Goal: Task Accomplishment & Management: Use online tool/utility

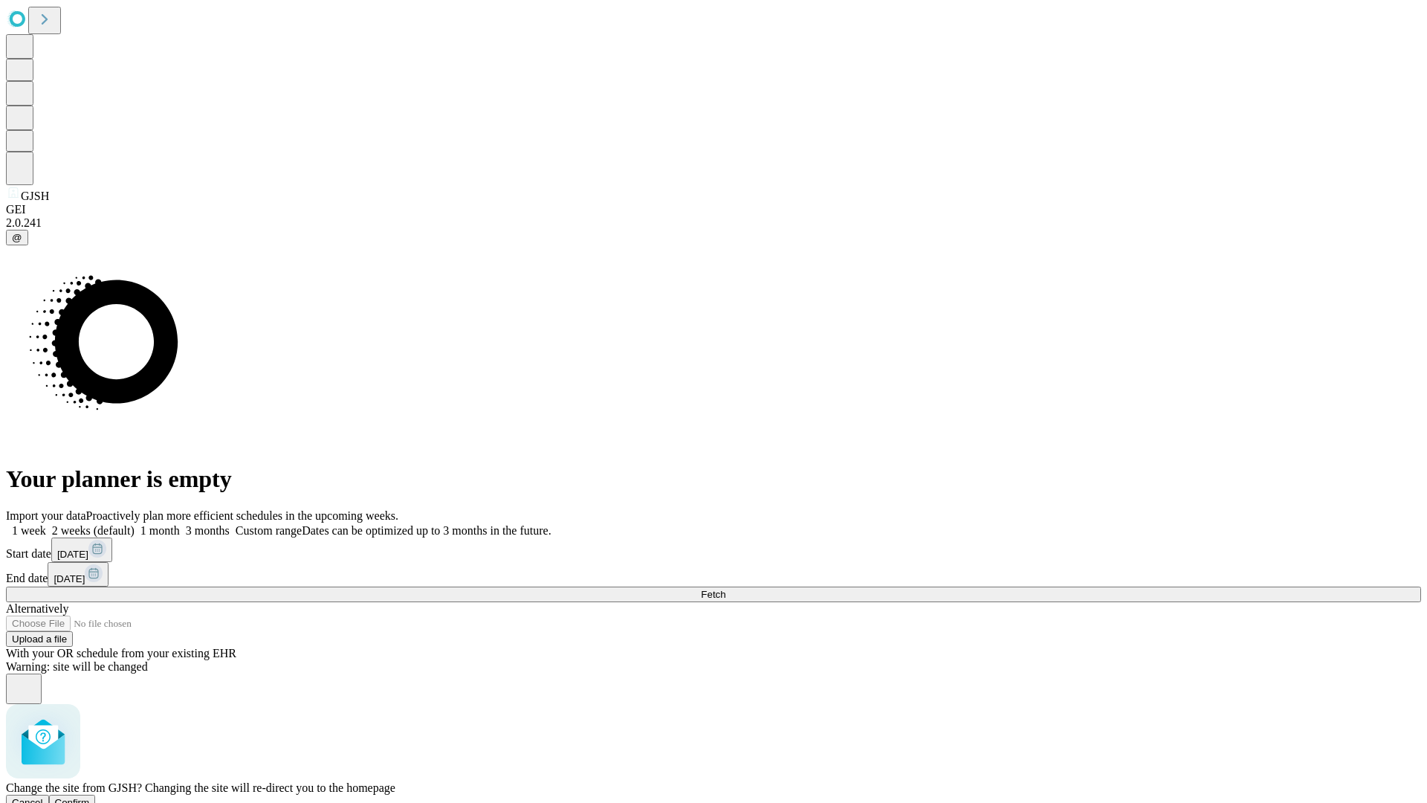
click at [90, 797] on span "Confirm" at bounding box center [72, 802] width 35 height 11
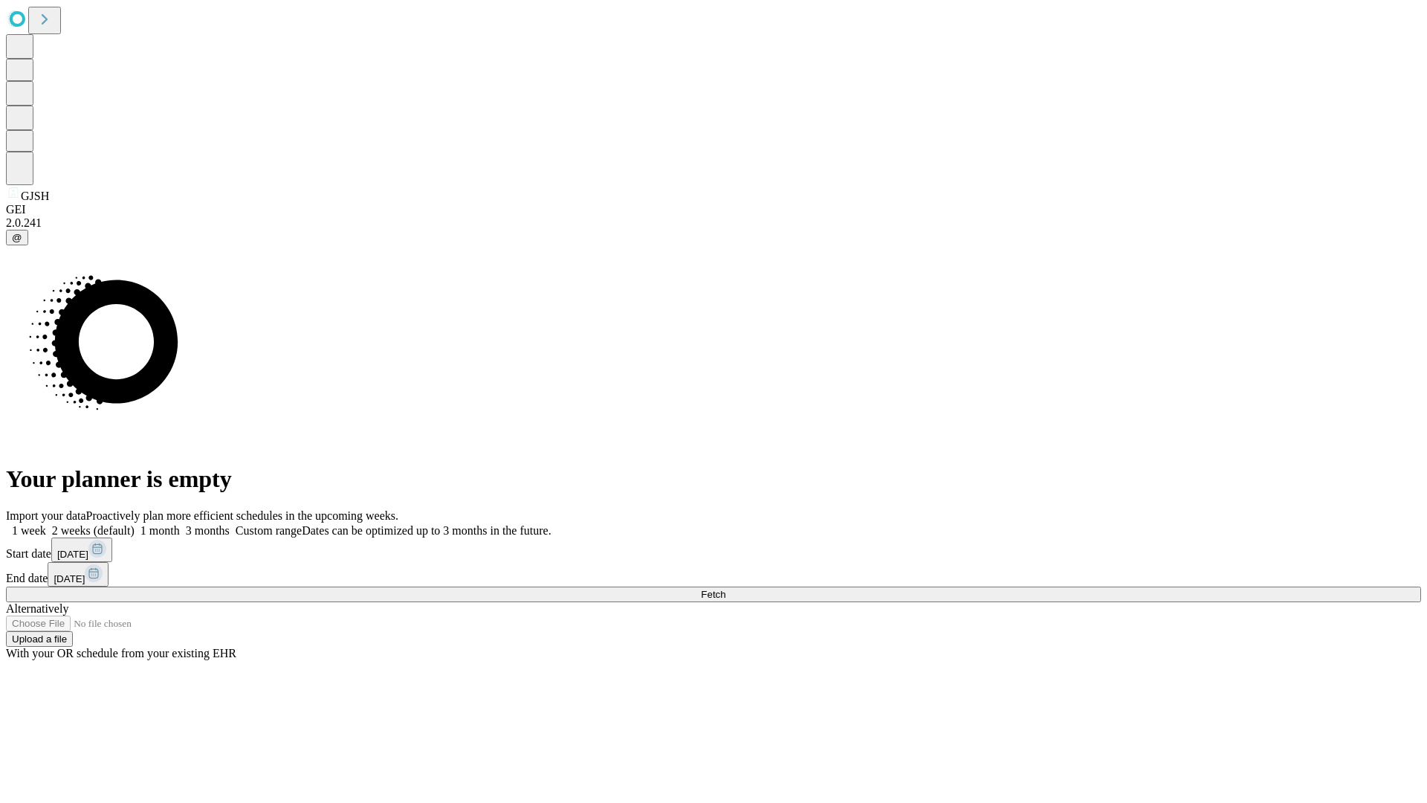
click at [135, 524] on label "2 weeks (default)" at bounding box center [90, 530] width 88 height 13
click at [725, 589] on span "Fetch" at bounding box center [713, 594] width 25 height 11
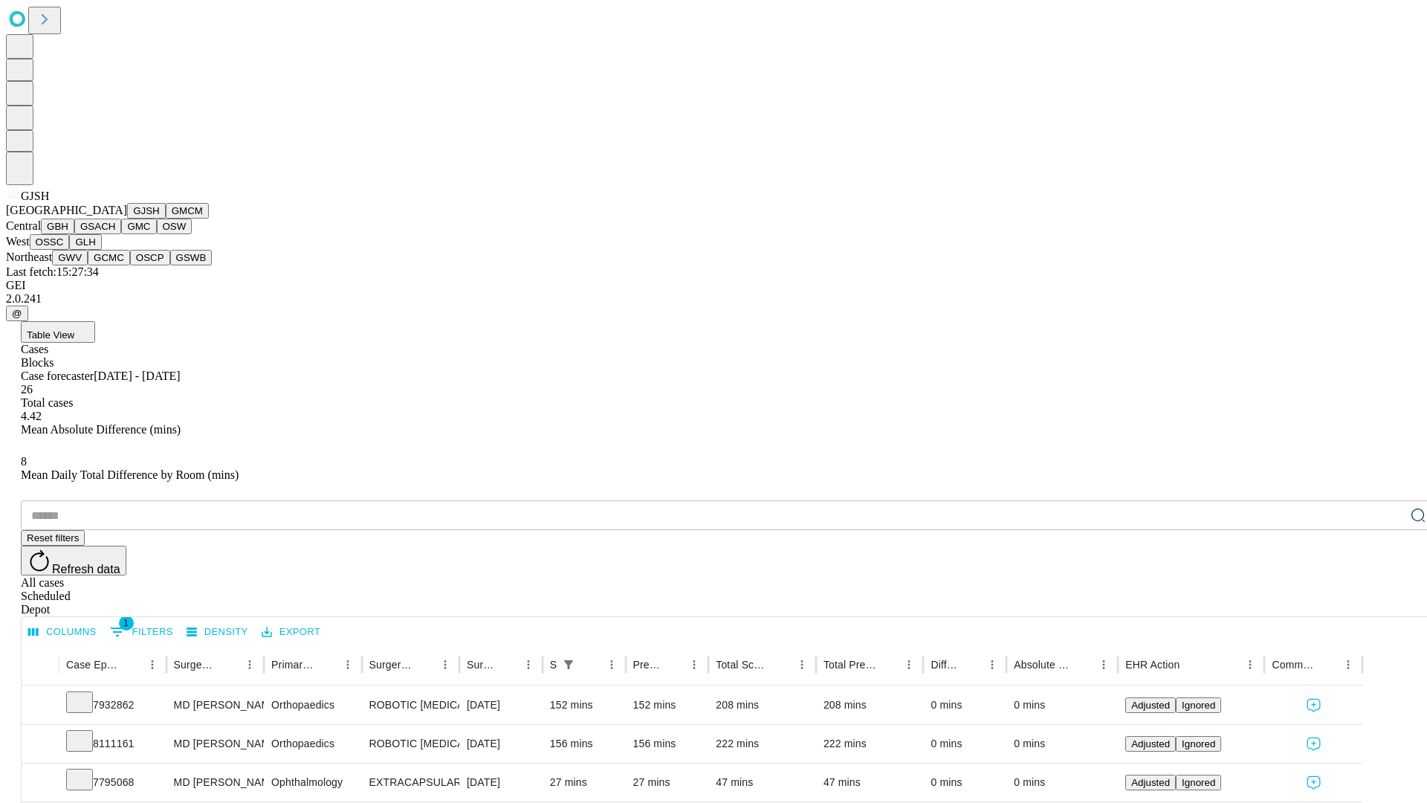
click at [166, 219] on button "GMCM" at bounding box center [187, 211] width 43 height 16
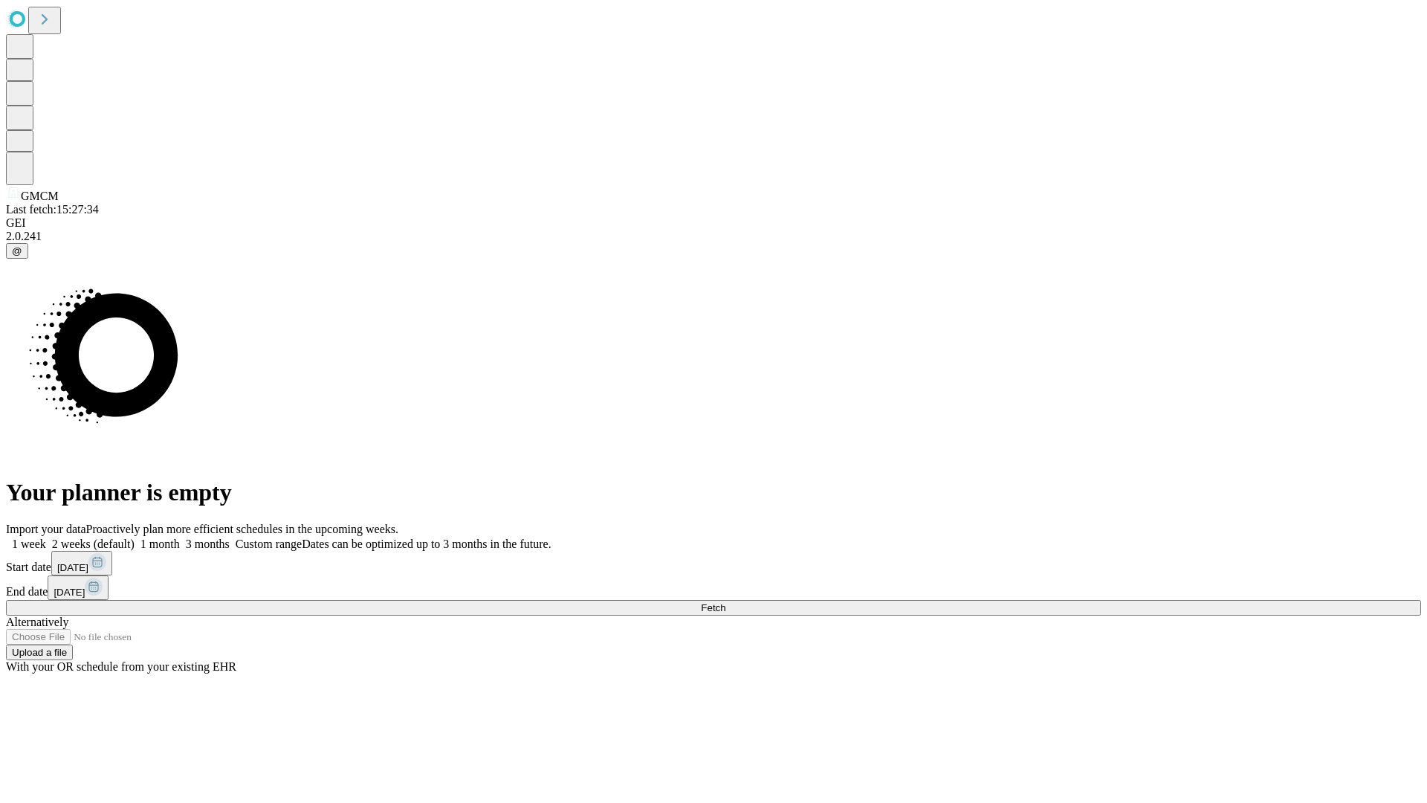
click at [135, 537] on label "2 weeks (default)" at bounding box center [90, 543] width 88 height 13
click at [725, 602] on span "Fetch" at bounding box center [713, 607] width 25 height 11
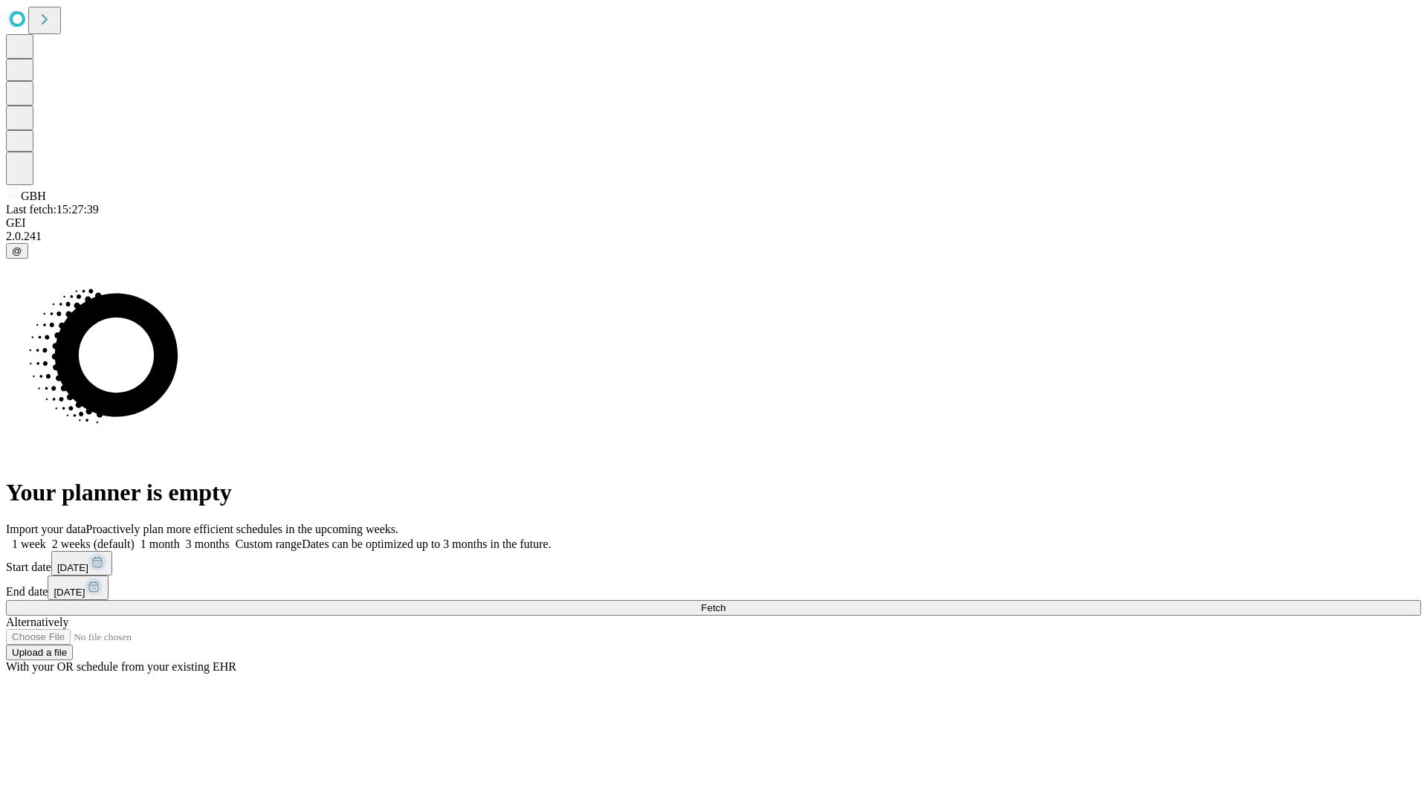
click at [135, 537] on label "2 weeks (default)" at bounding box center [90, 543] width 88 height 13
click at [725, 602] on span "Fetch" at bounding box center [713, 607] width 25 height 11
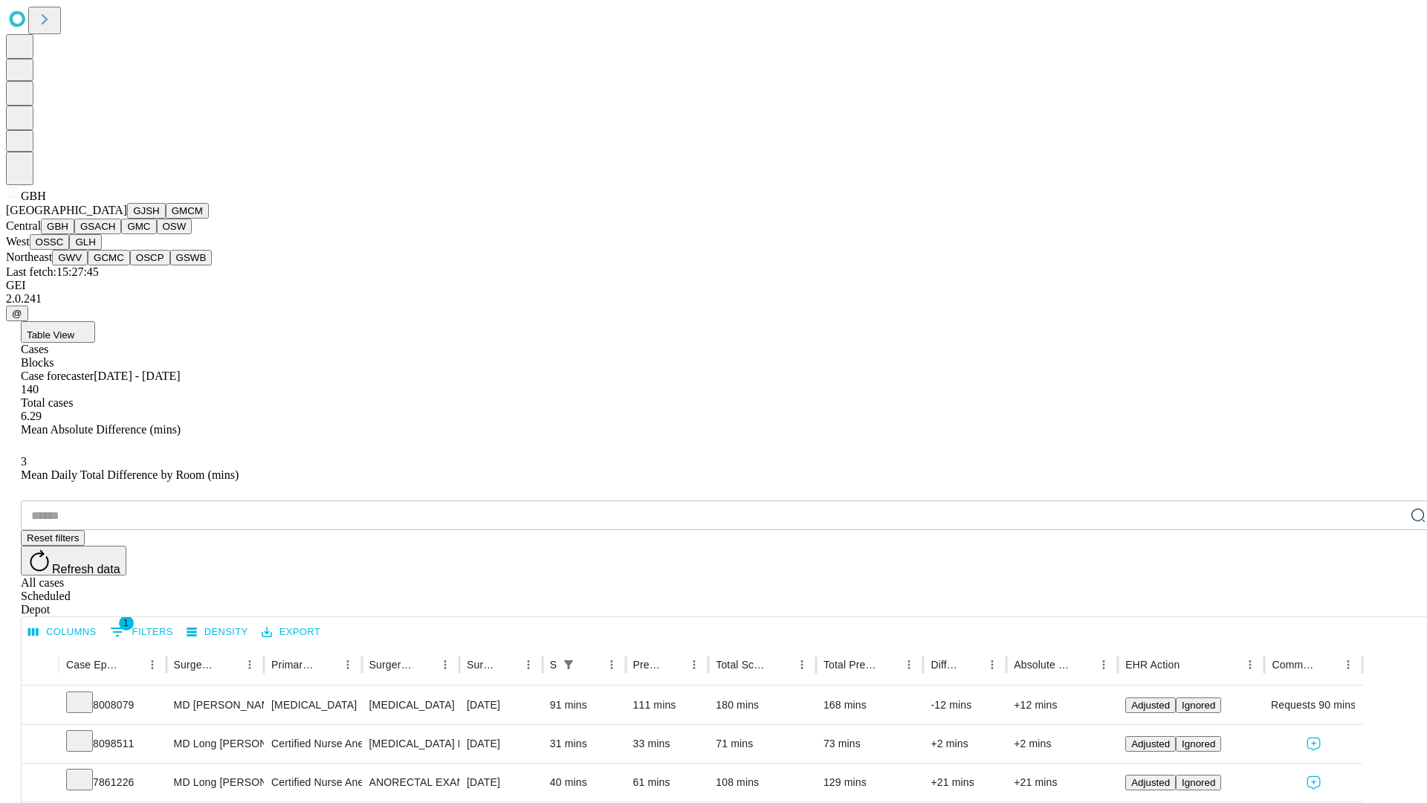
click at [115, 234] on button "GSACH" at bounding box center [97, 227] width 47 height 16
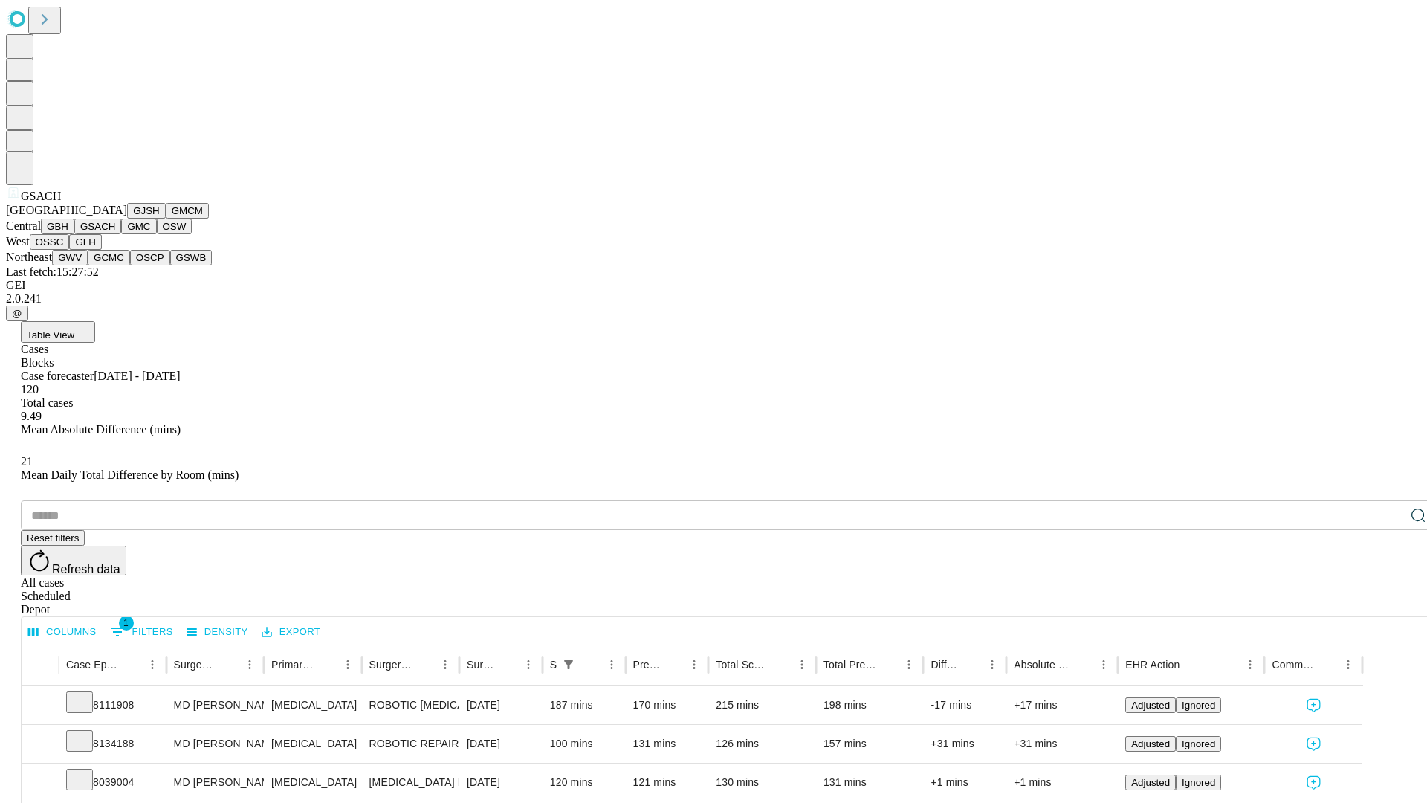
click at [121, 234] on button "GMC" at bounding box center [138, 227] width 35 height 16
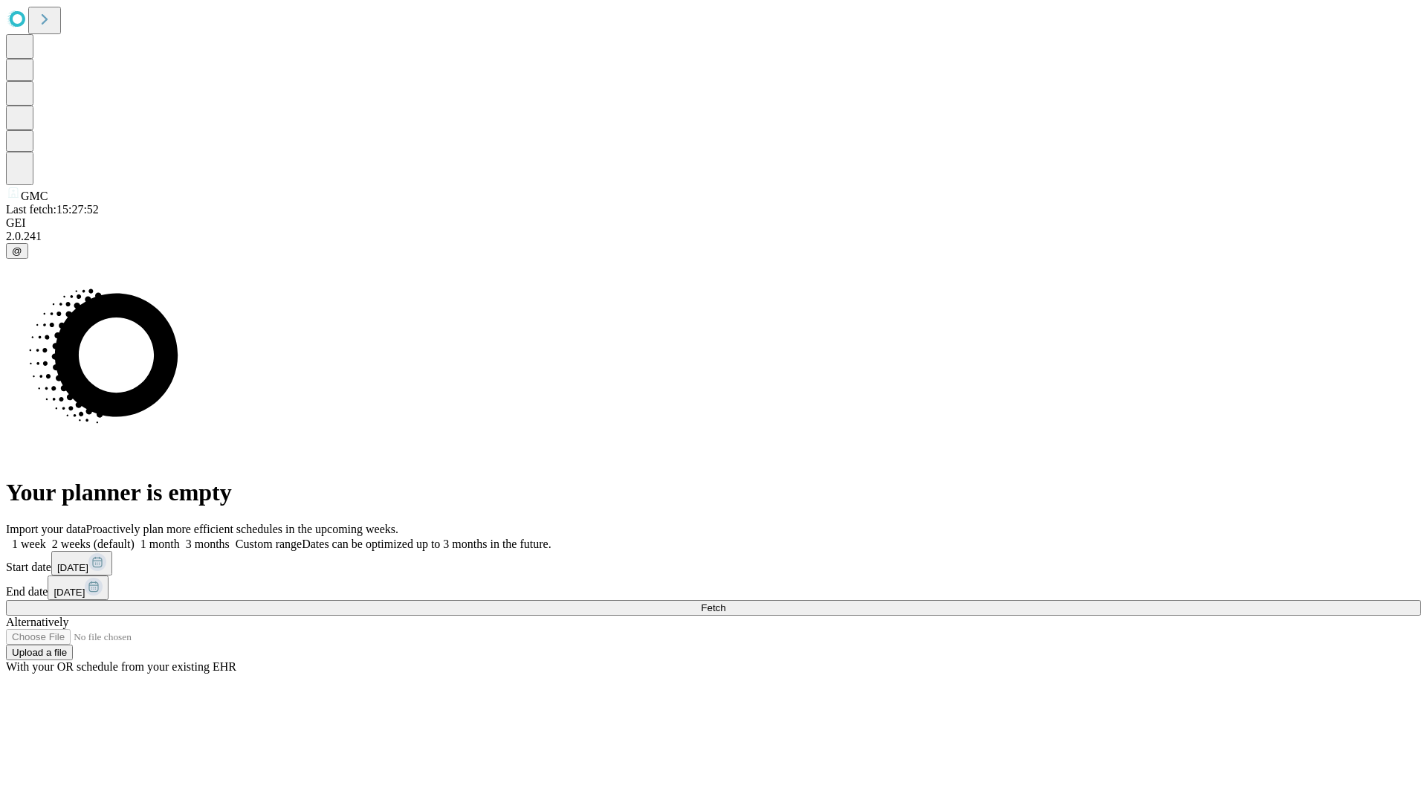
click at [135, 537] on label "2 weeks (default)" at bounding box center [90, 543] width 88 height 13
click at [725, 602] on span "Fetch" at bounding box center [713, 607] width 25 height 11
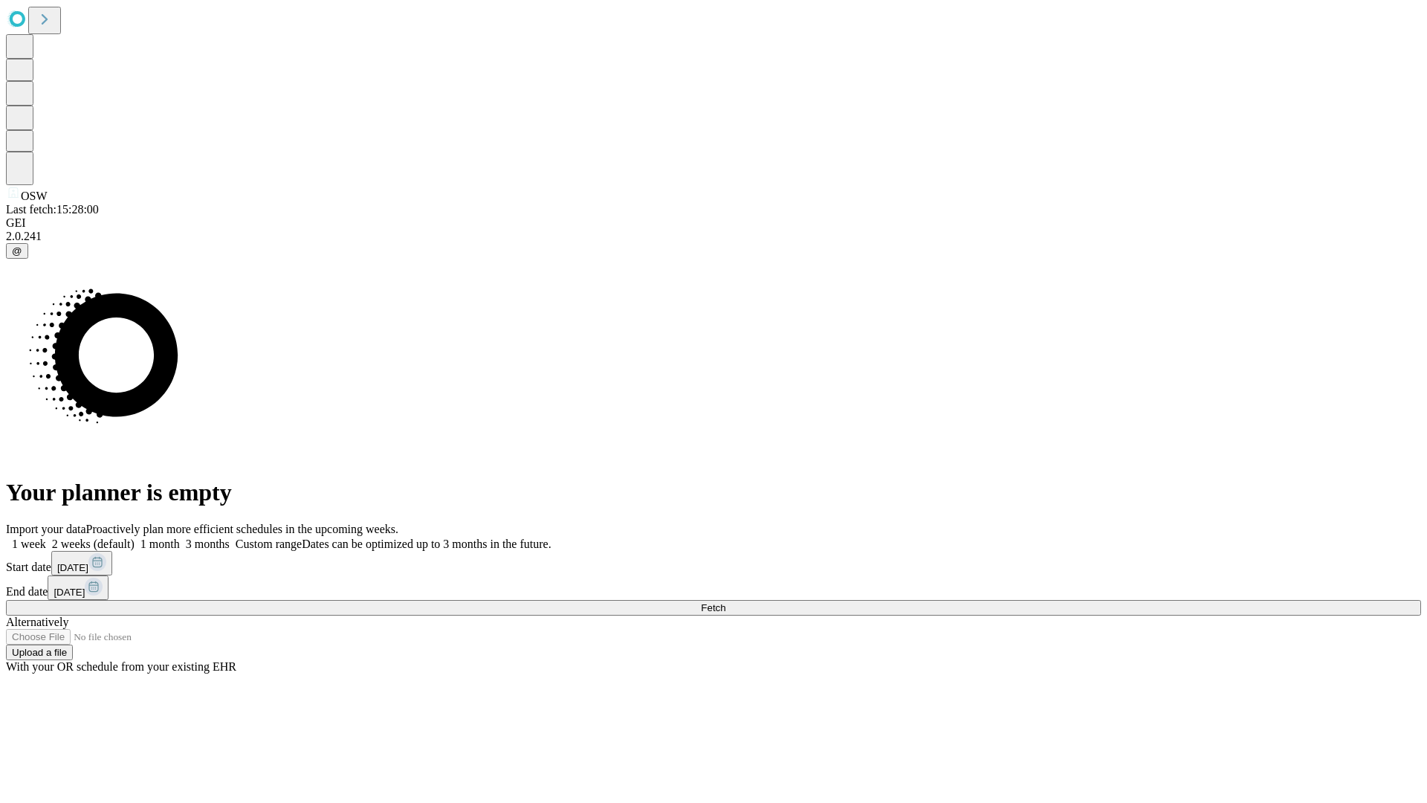
click at [725, 602] on span "Fetch" at bounding box center [713, 607] width 25 height 11
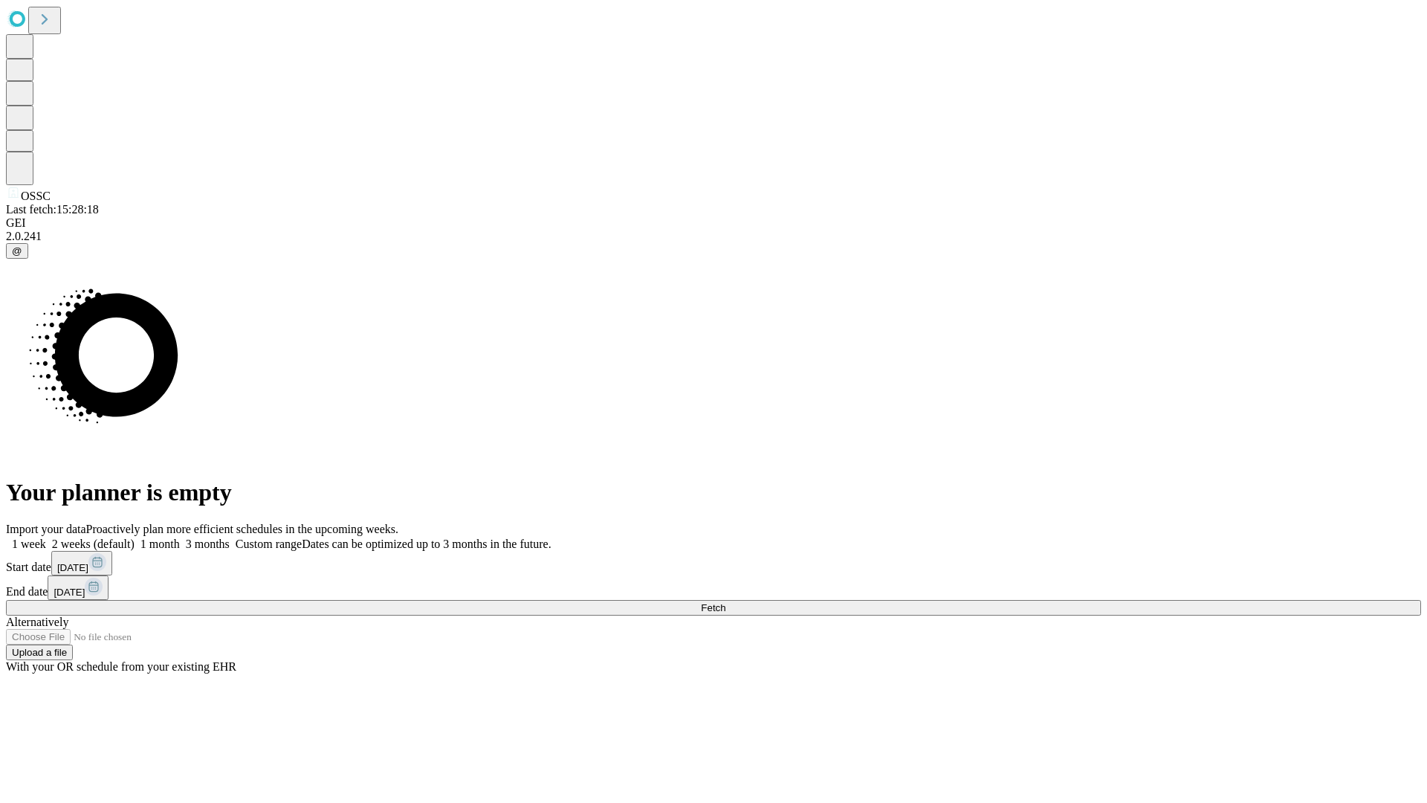
click at [135, 537] on label "2 weeks (default)" at bounding box center [90, 543] width 88 height 13
click at [725, 602] on span "Fetch" at bounding box center [713, 607] width 25 height 11
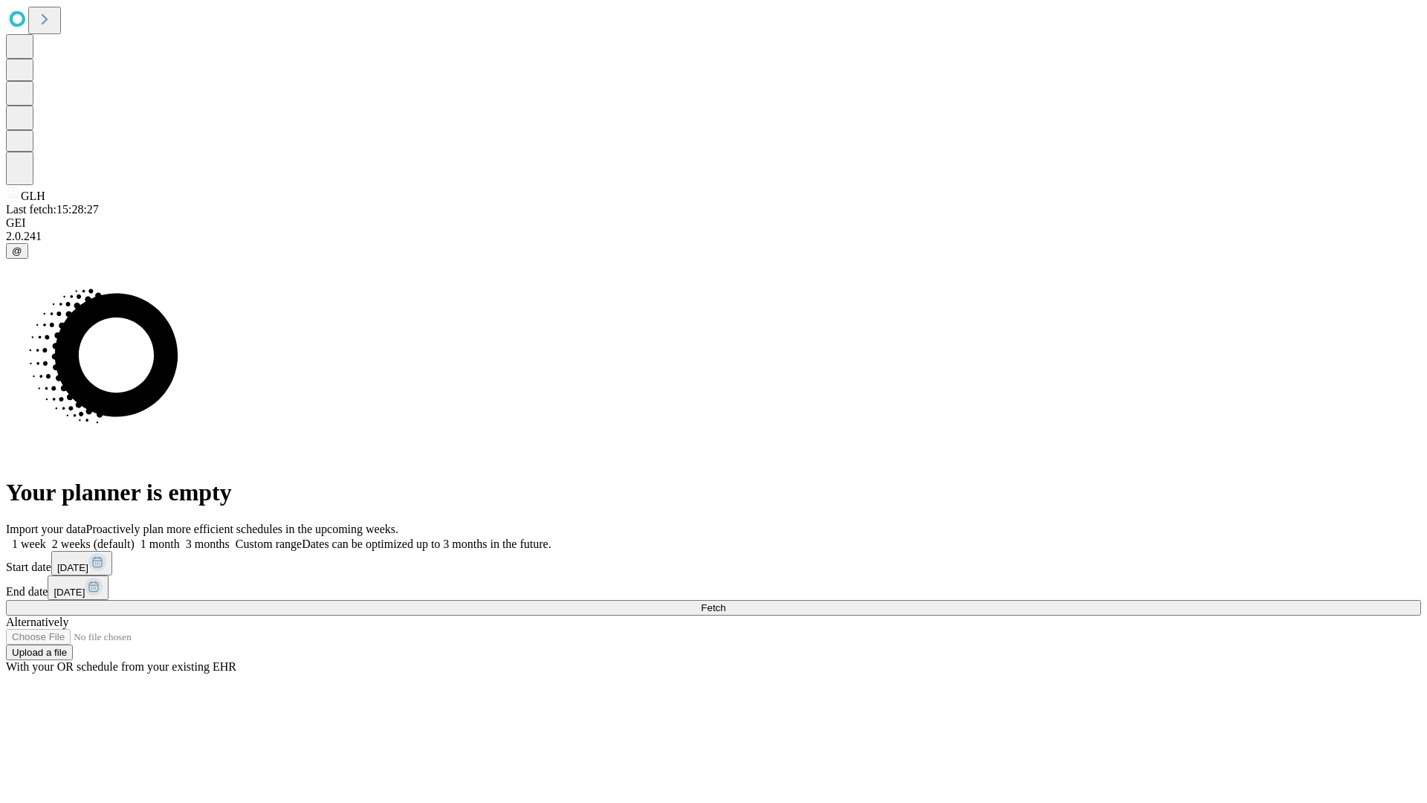
click at [135, 537] on label "2 weeks (default)" at bounding box center [90, 543] width 88 height 13
click at [725, 602] on span "Fetch" at bounding box center [713, 607] width 25 height 11
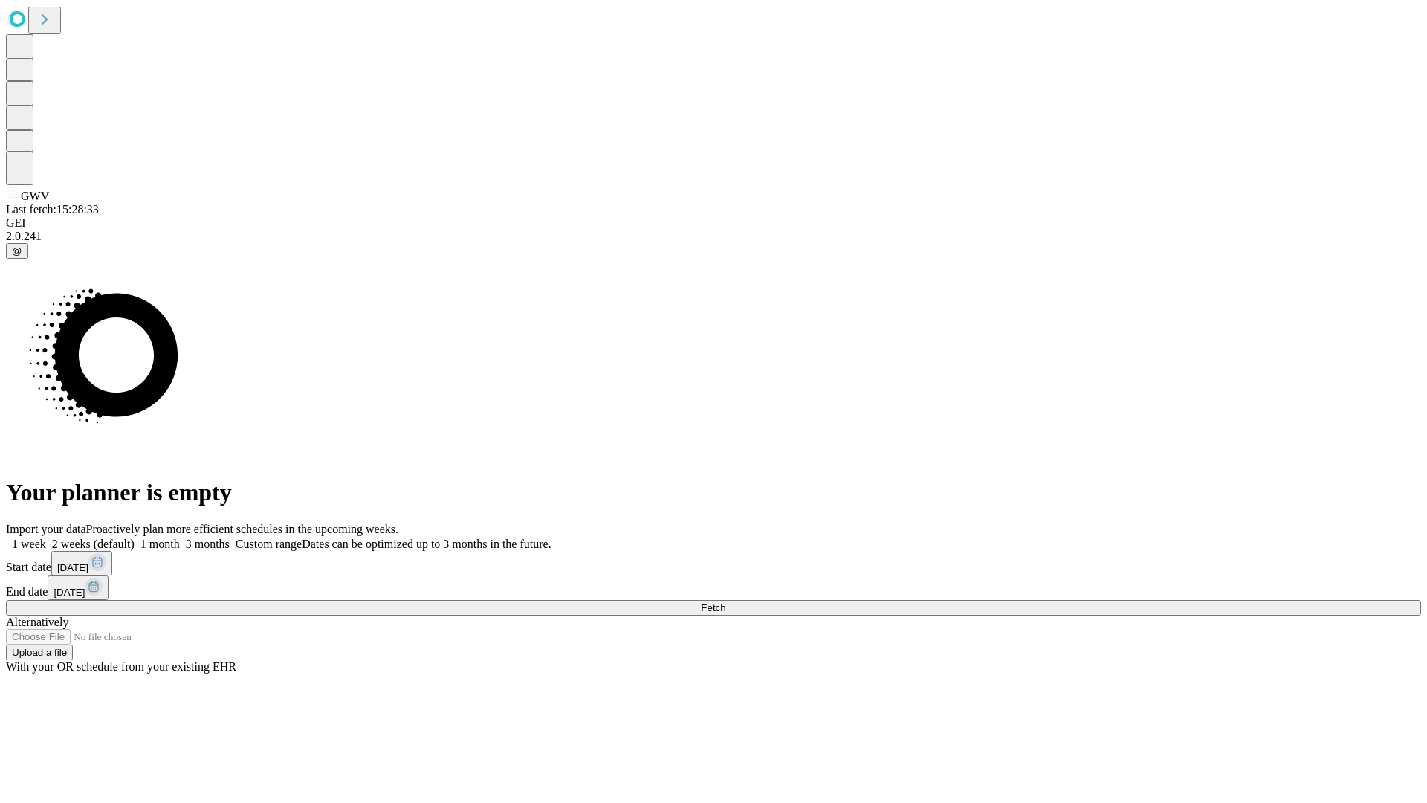
click at [135, 537] on label "2 weeks (default)" at bounding box center [90, 543] width 88 height 13
click at [725, 602] on span "Fetch" at bounding box center [713, 607] width 25 height 11
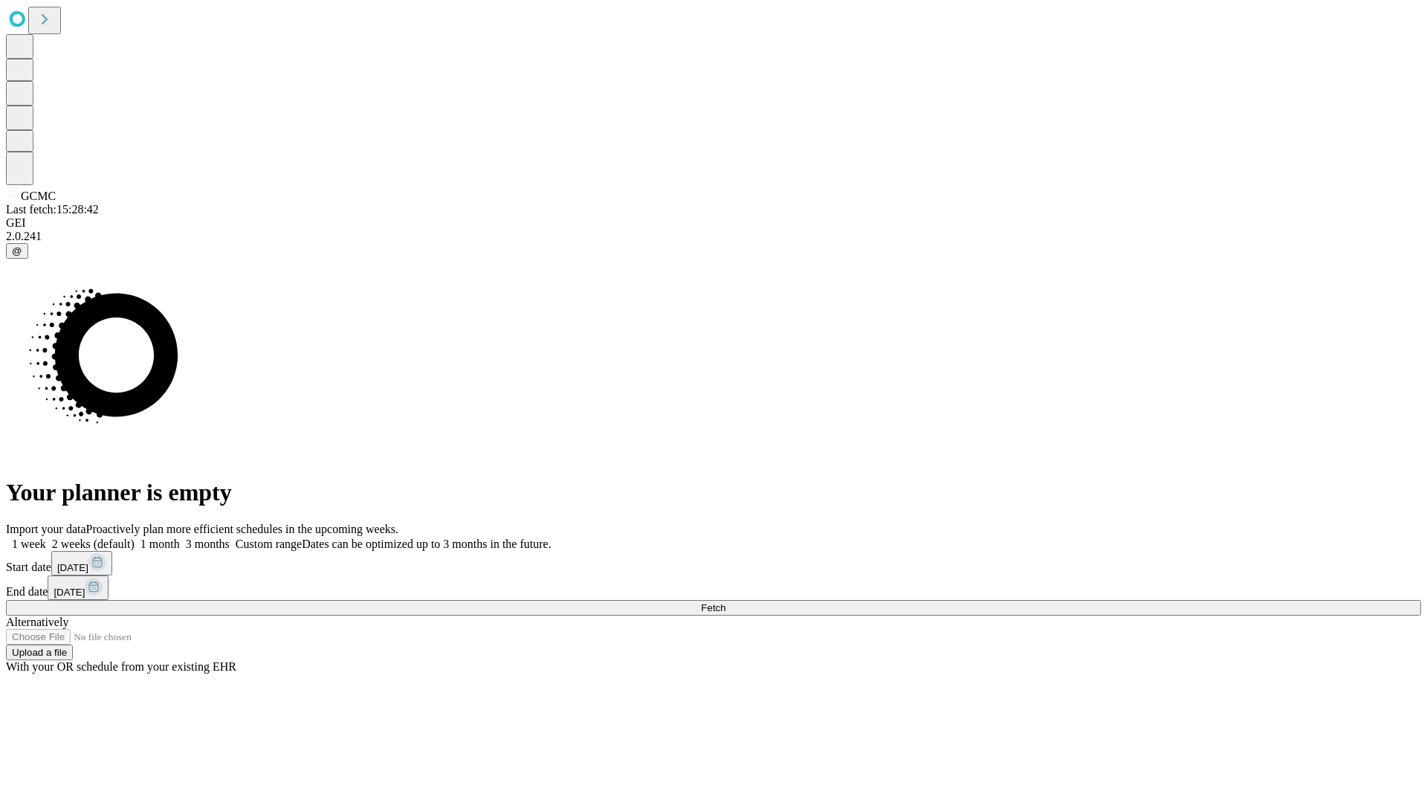
click at [725, 602] on span "Fetch" at bounding box center [713, 607] width 25 height 11
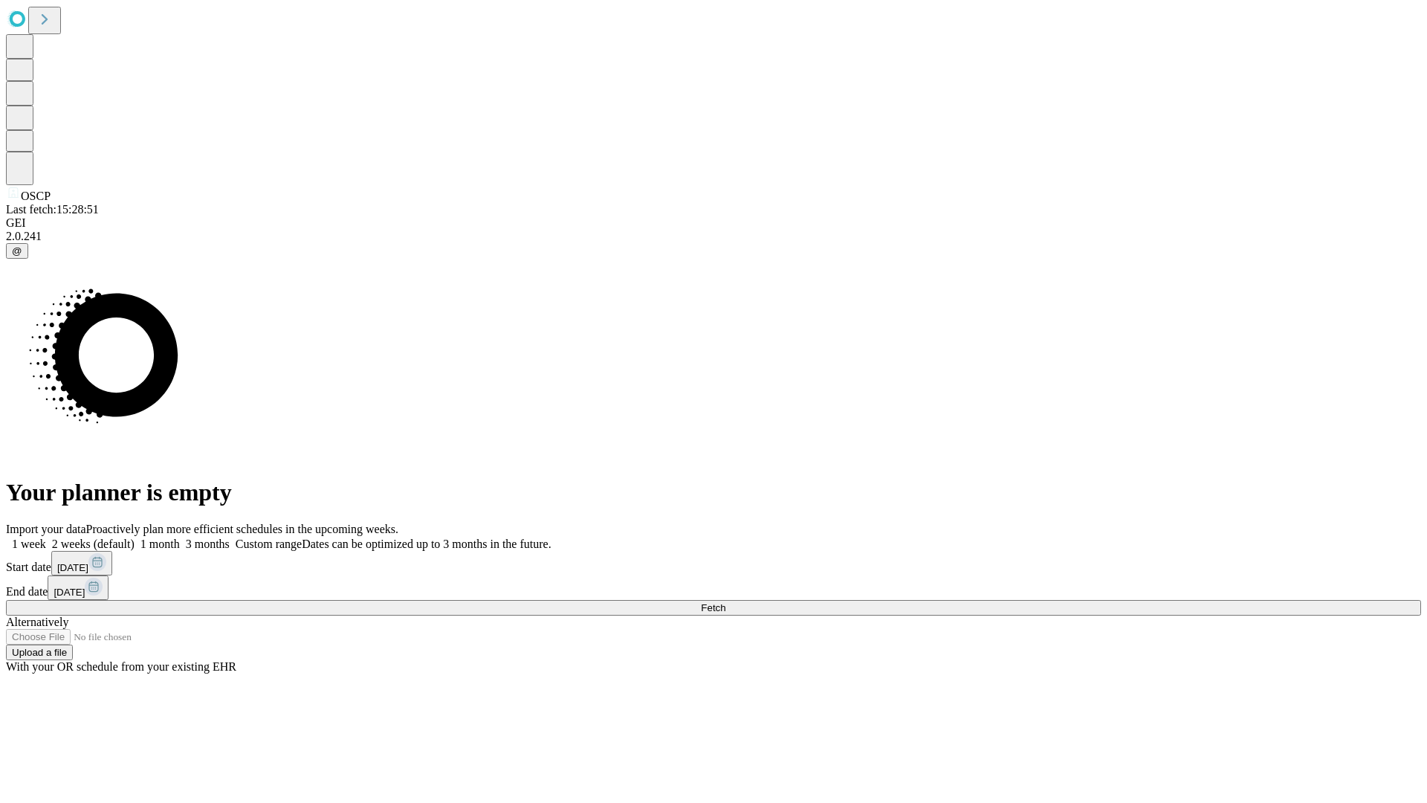
click at [135, 537] on label "2 weeks (default)" at bounding box center [90, 543] width 88 height 13
click at [725, 602] on span "Fetch" at bounding box center [713, 607] width 25 height 11
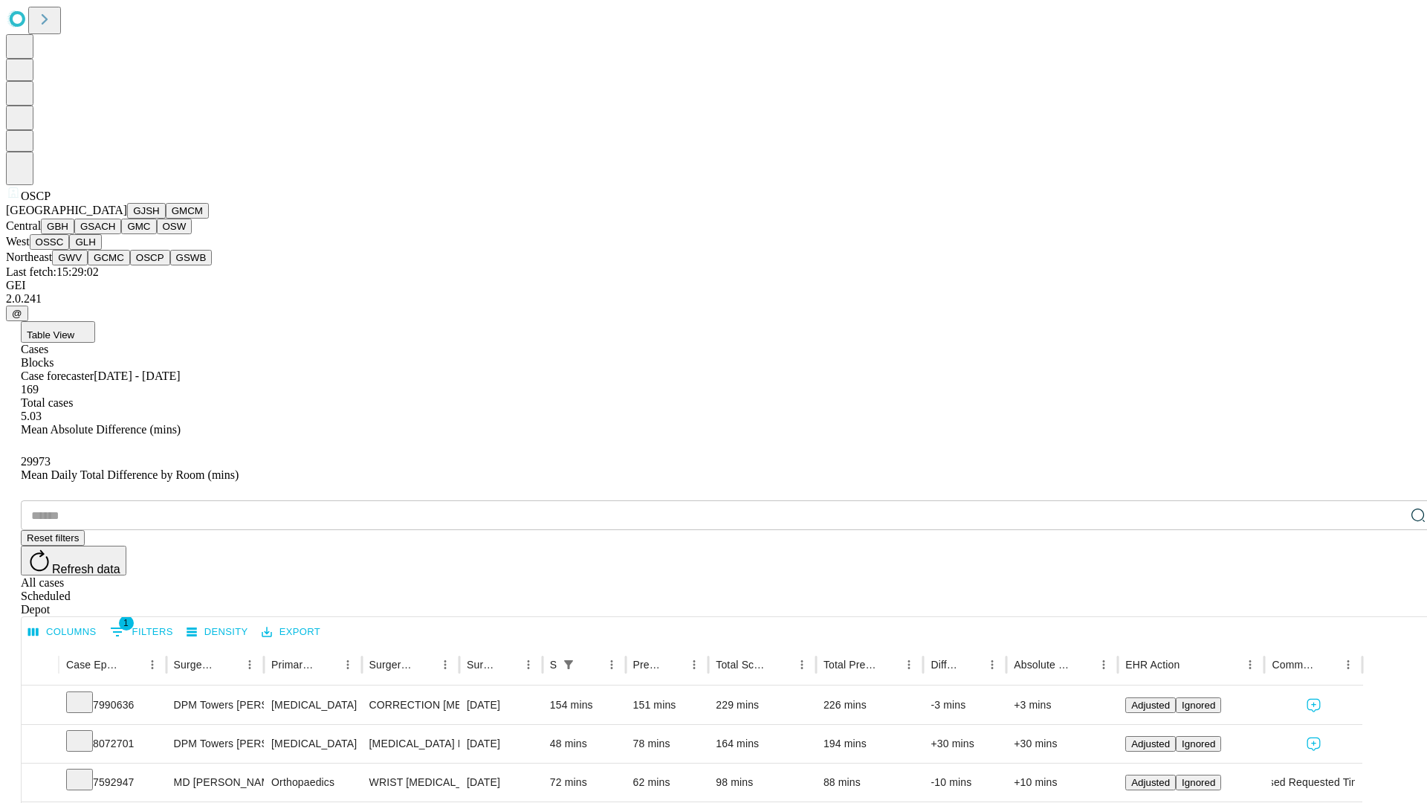
click at [170, 265] on button "GSWB" at bounding box center [191, 258] width 42 height 16
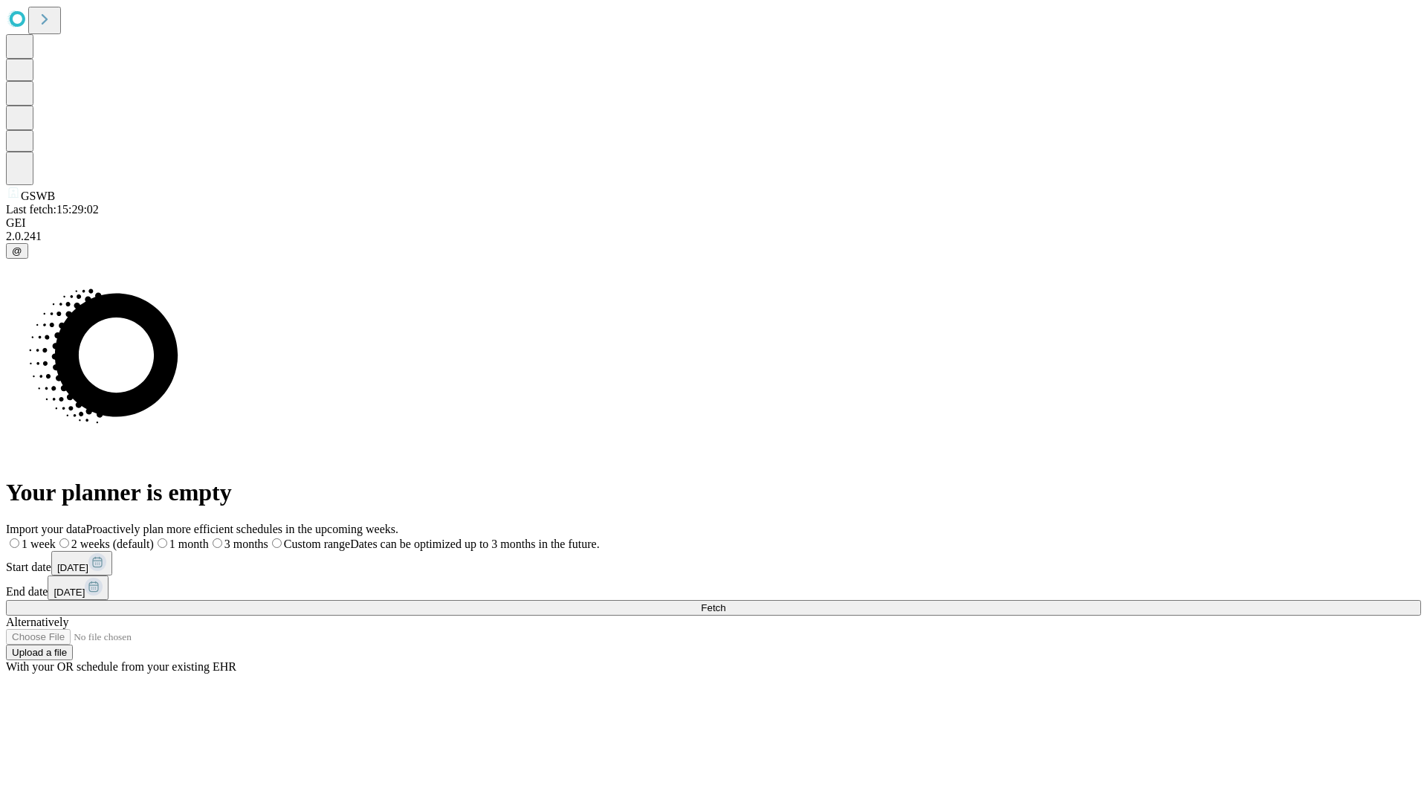
click at [154, 537] on label "2 weeks (default)" at bounding box center [105, 543] width 98 height 13
click at [725, 602] on span "Fetch" at bounding box center [713, 607] width 25 height 11
